Goal: Go to known website: Go to known website

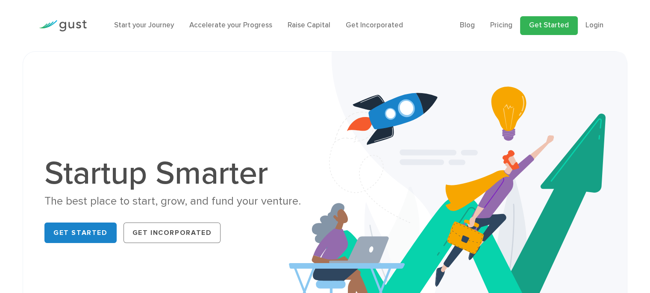
click at [555, 28] on link "Get Started" at bounding box center [549, 25] width 58 height 19
click at [599, 25] on link "Login" at bounding box center [594, 25] width 18 height 9
